Goal: Find specific page/section

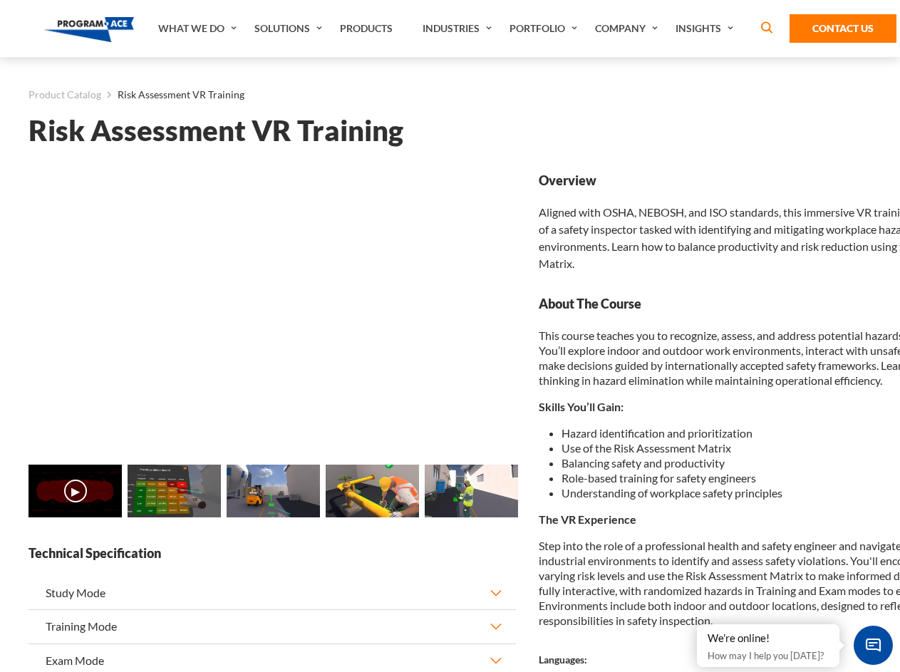
click at [290, 28] on link "Solutions" at bounding box center [289, 28] width 85 height 57
click at [0, 0] on div "AI & Computer Vision Solutions Computer Vision Quality Control AI tools for fas…" at bounding box center [0, 0] width 0 height 0
click at [0, 0] on div "AI & Computer Vision Solutions Virtual Training Solutions Virtual Tour Solution…" at bounding box center [0, 0] width 0 height 0
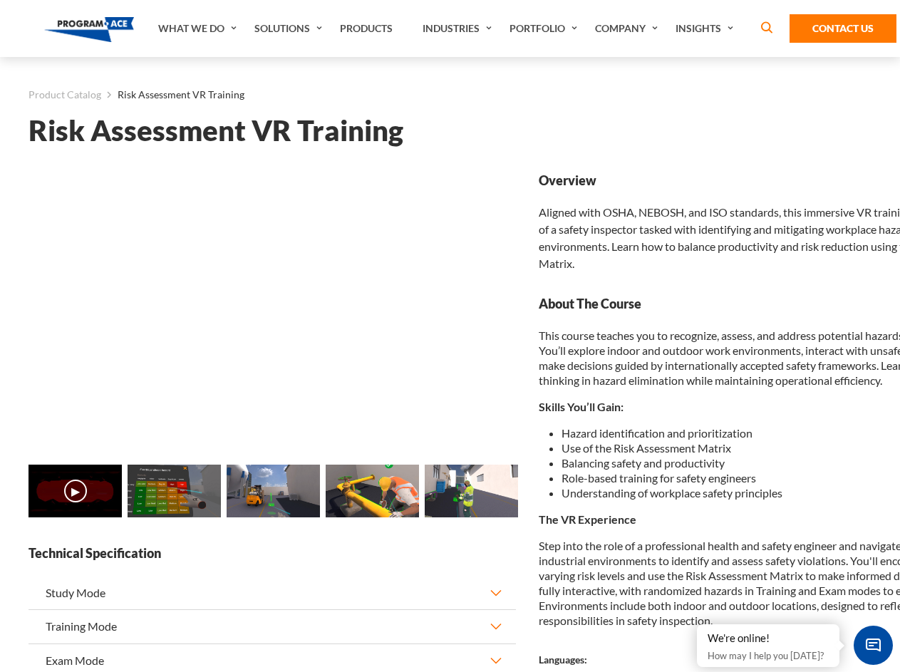
click at [0, 0] on div "AI & Computer Vision Solutions Virtual Training Solutions Virtual Tour Solution…" at bounding box center [0, 0] width 0 height 0
click at [0, 0] on div "AI & Computer Vision Solutions Computer Vision Quality Control AI tools for fas…" at bounding box center [0, 0] width 0 height 0
